Goal: Navigation & Orientation: Find specific page/section

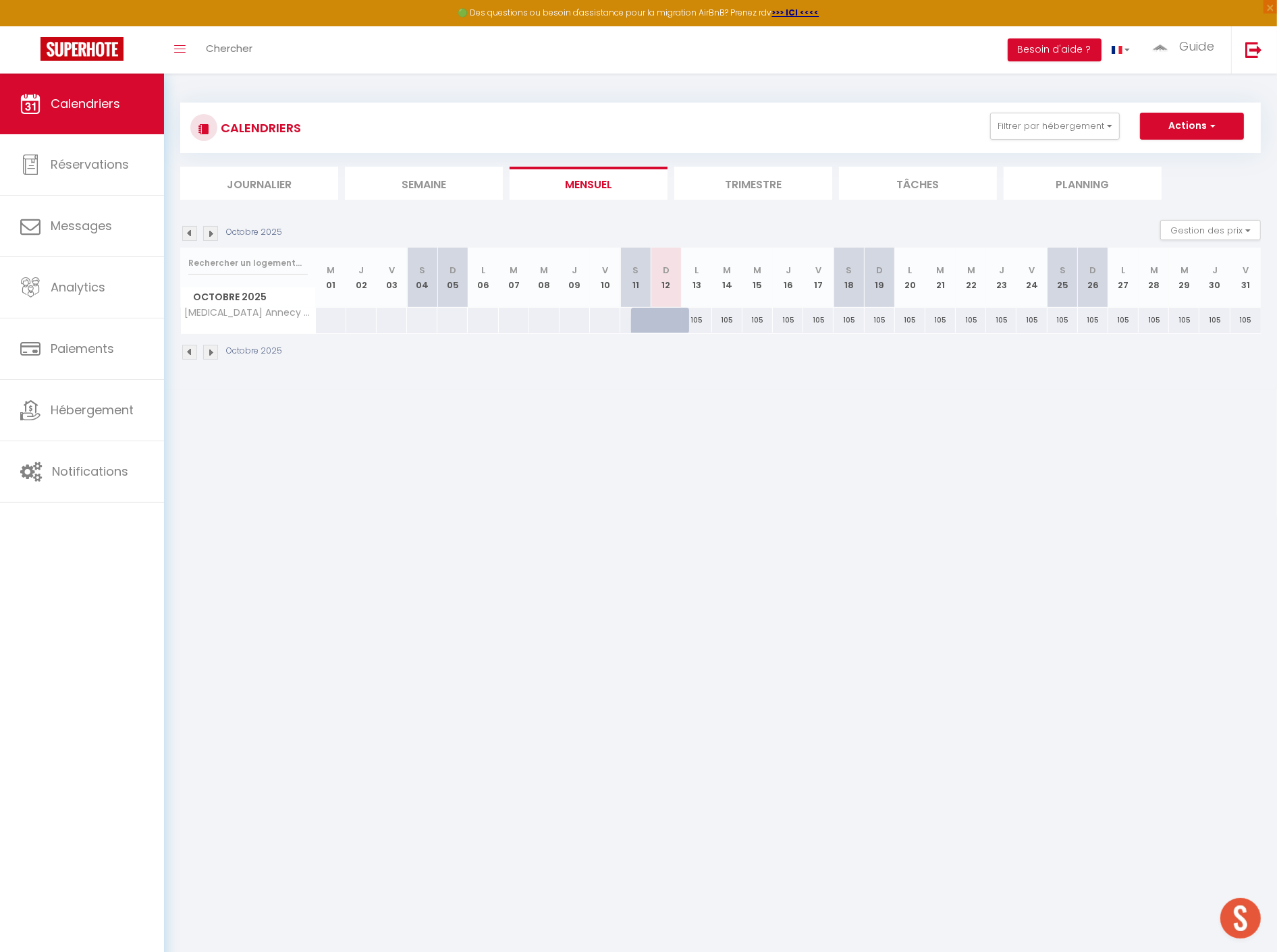
click at [1236, 919] on span "Ouvrir le chat" at bounding box center [1240, 918] width 40 height 40
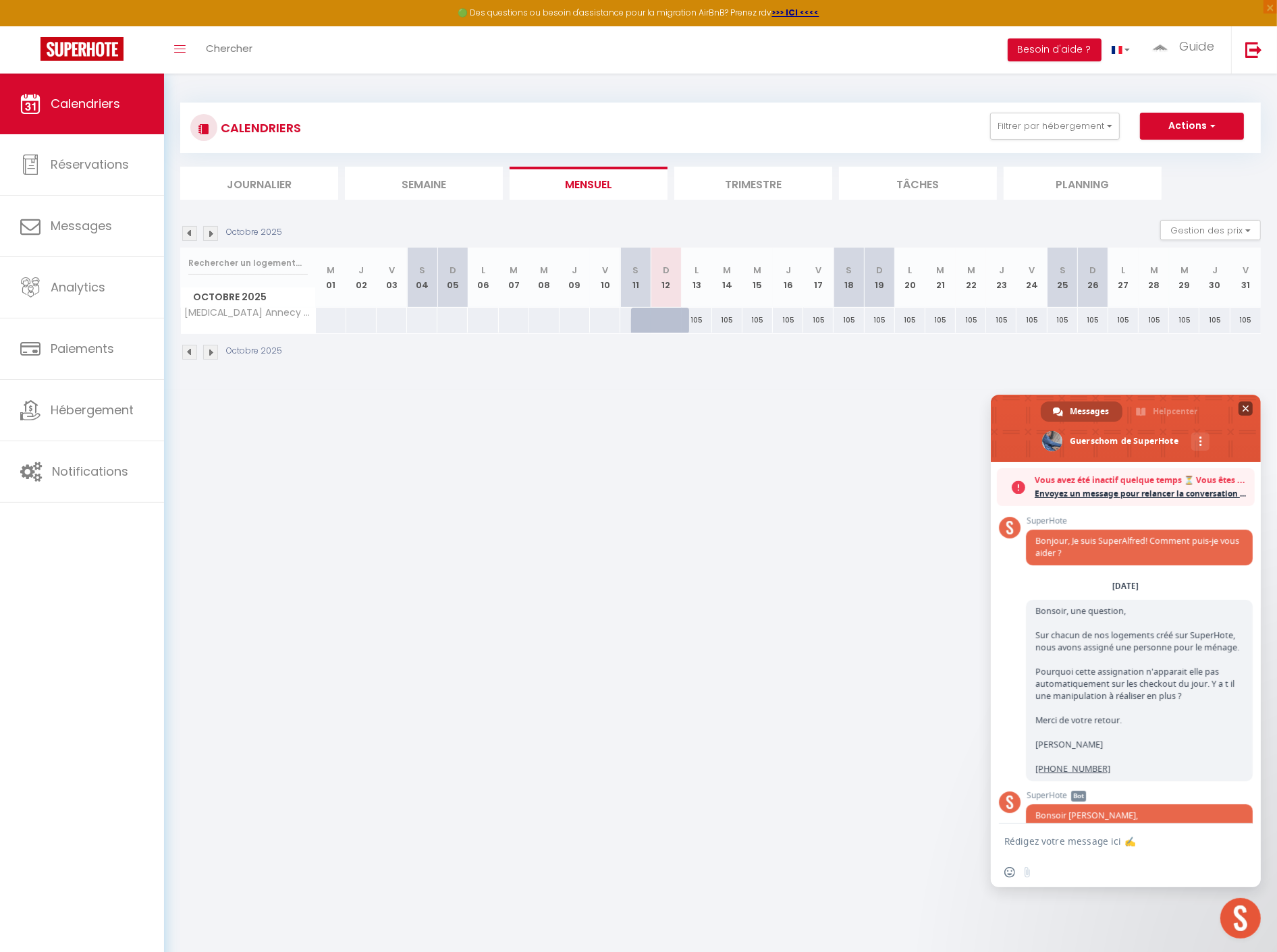
click at [1247, 408] on span "Fermer le chat" at bounding box center [1246, 409] width 7 height 7
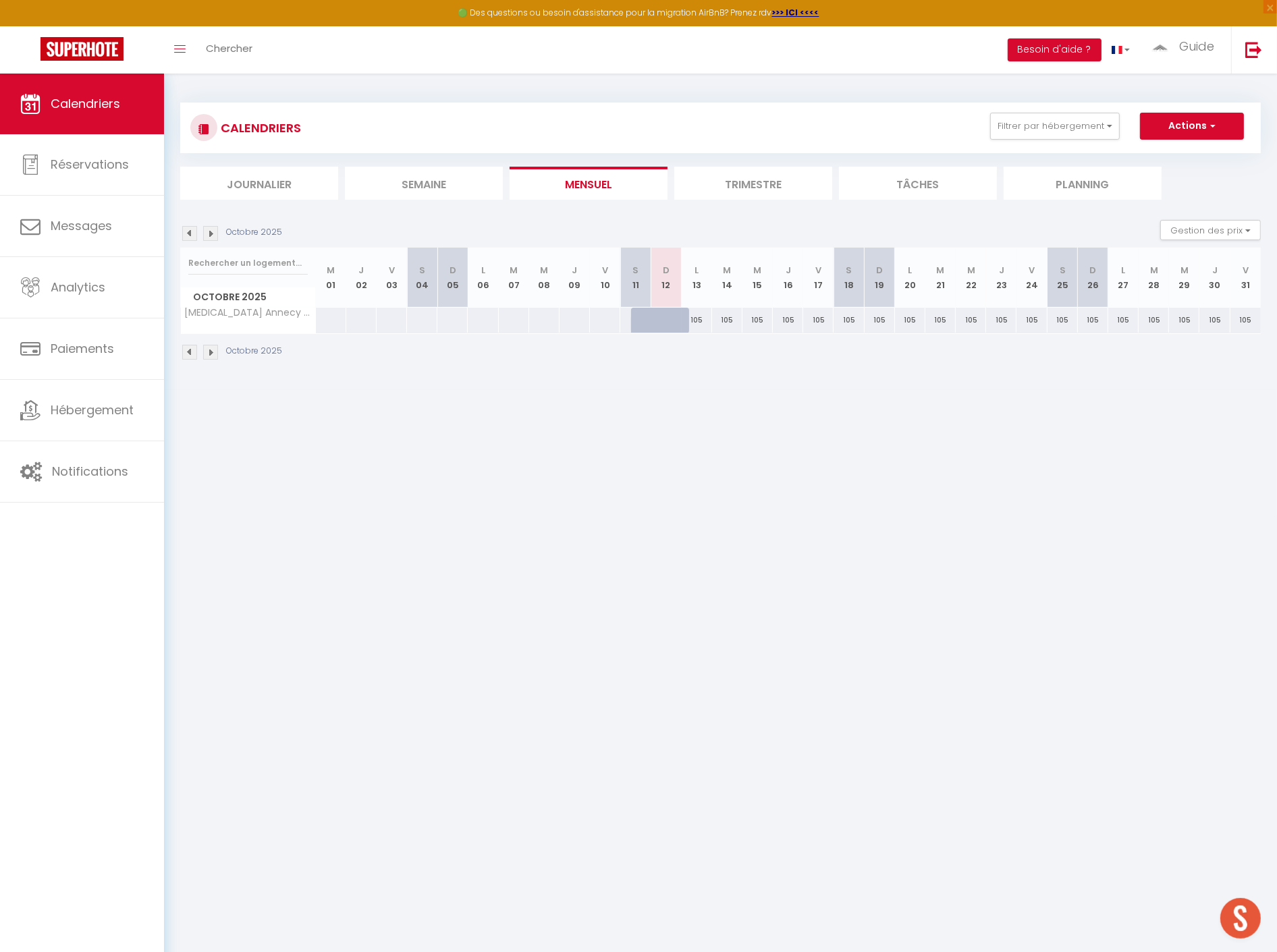
click at [1238, 941] on body "🟢 Des questions ou besoin d'assistance pour la migration AirBnB? Prenez rdv >>>…" at bounding box center [638, 550] width 1277 height 952
click at [1240, 926] on span "Ouvrir le chat" at bounding box center [1240, 918] width 40 height 40
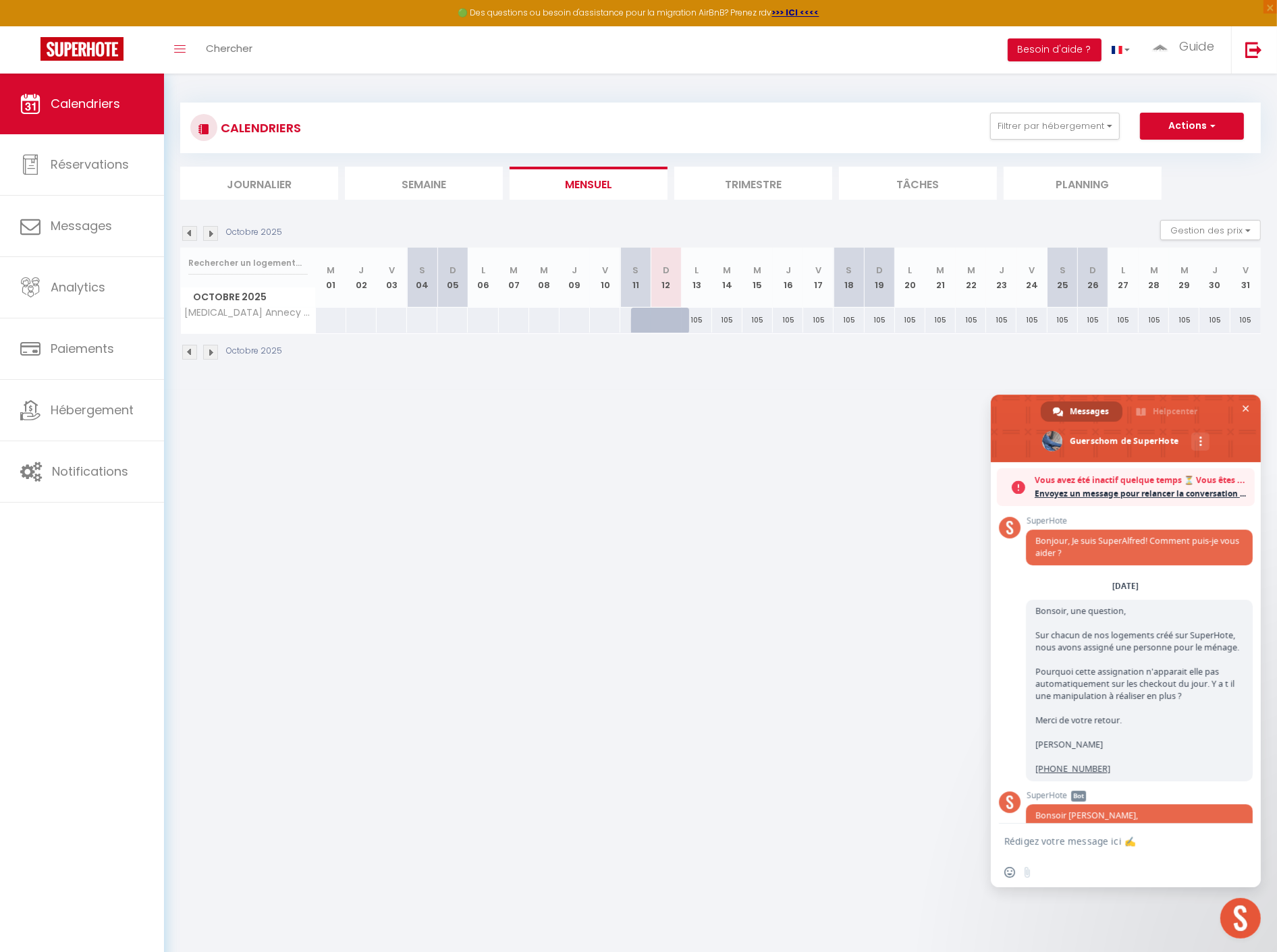
scroll to position [953, 0]
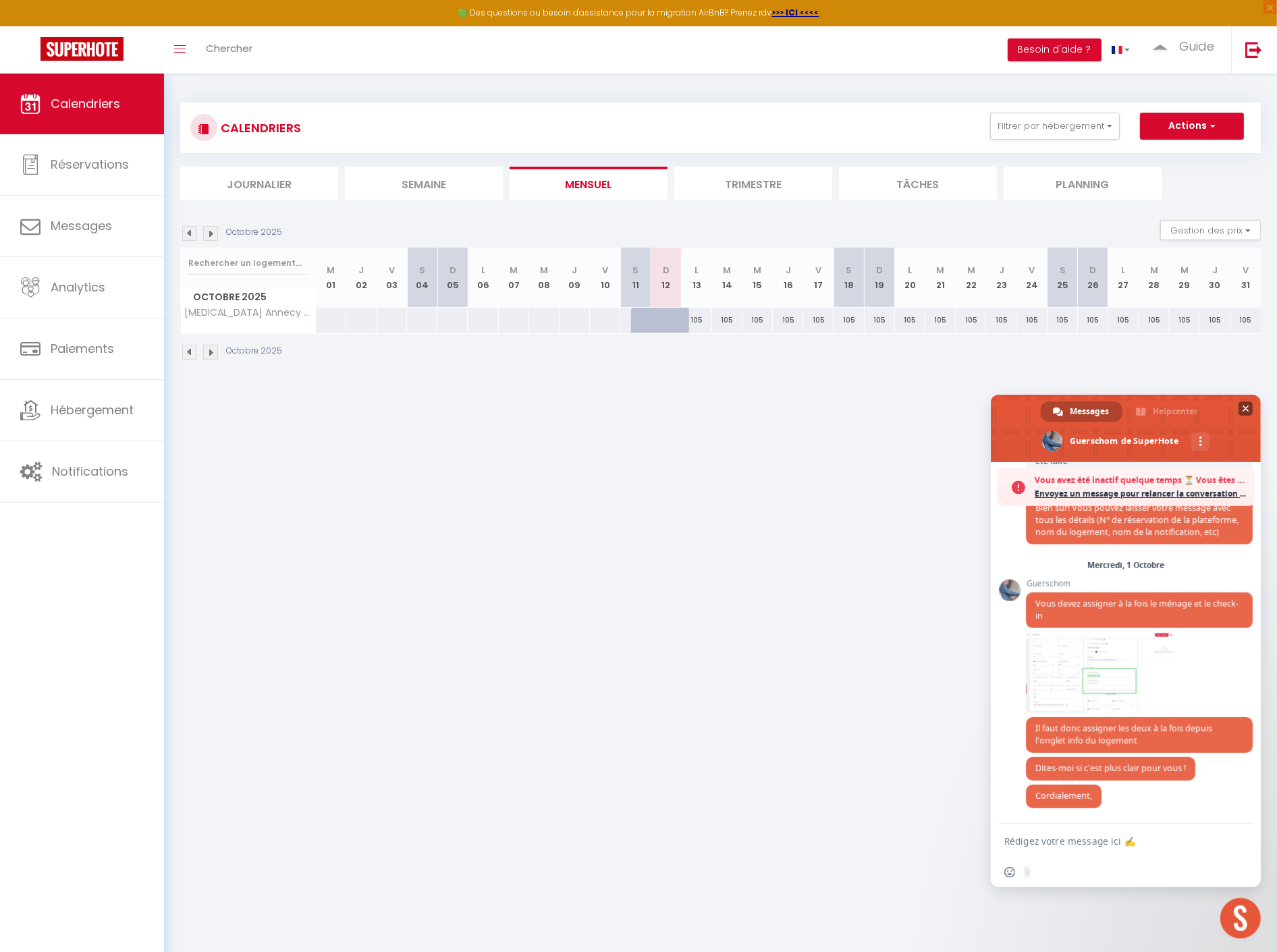
click at [1166, 421] on span at bounding box center [1125, 428] width 270 height 68
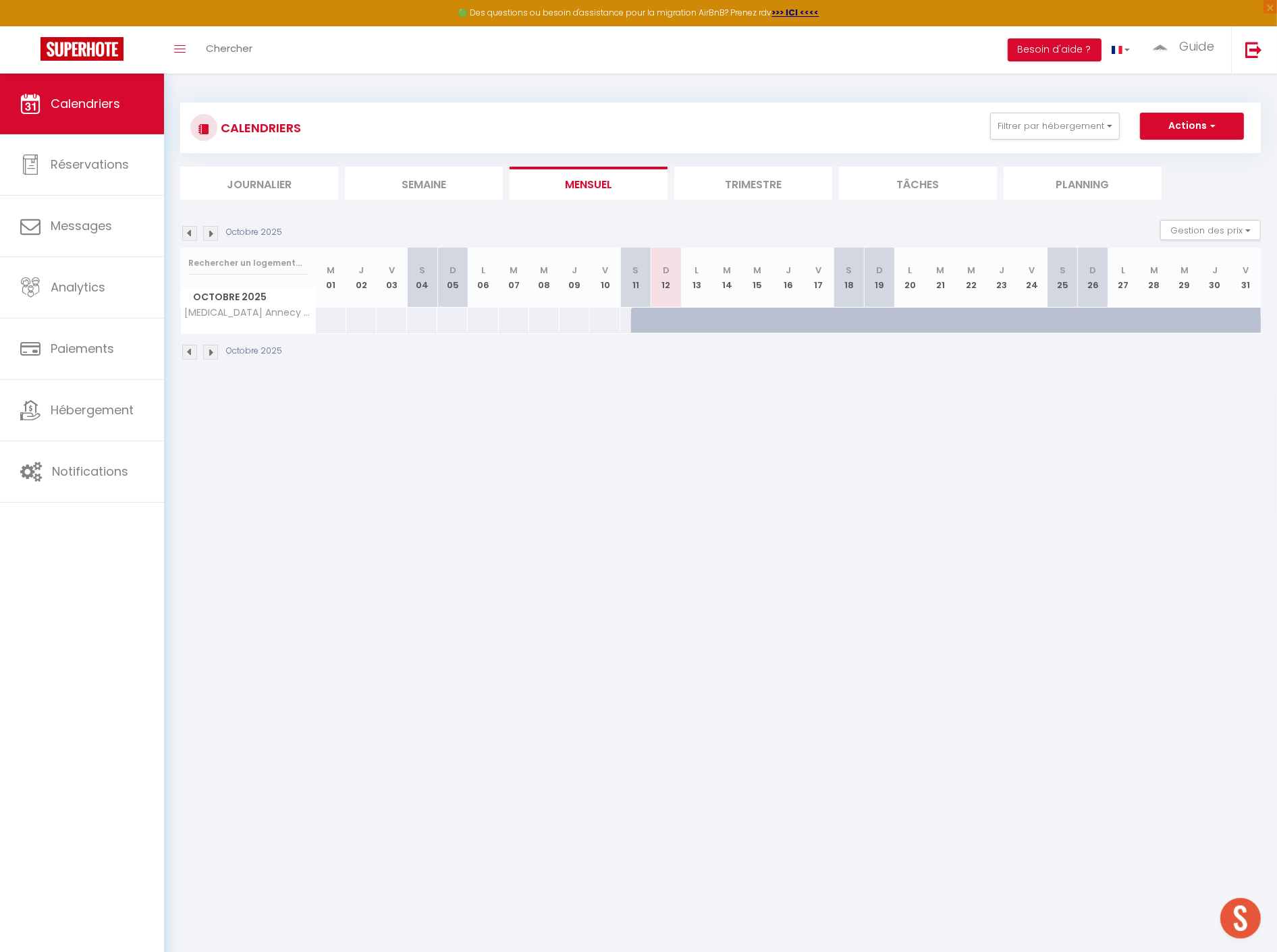
scroll to position [908, 0]
click at [464, 491] on body "🟢 Des questions ou besoin d'assistance pour la migration AirBnB? Prenez rdv >>>…" at bounding box center [638, 550] width 1277 height 952
